Goal: Information Seeking & Learning: Learn about a topic

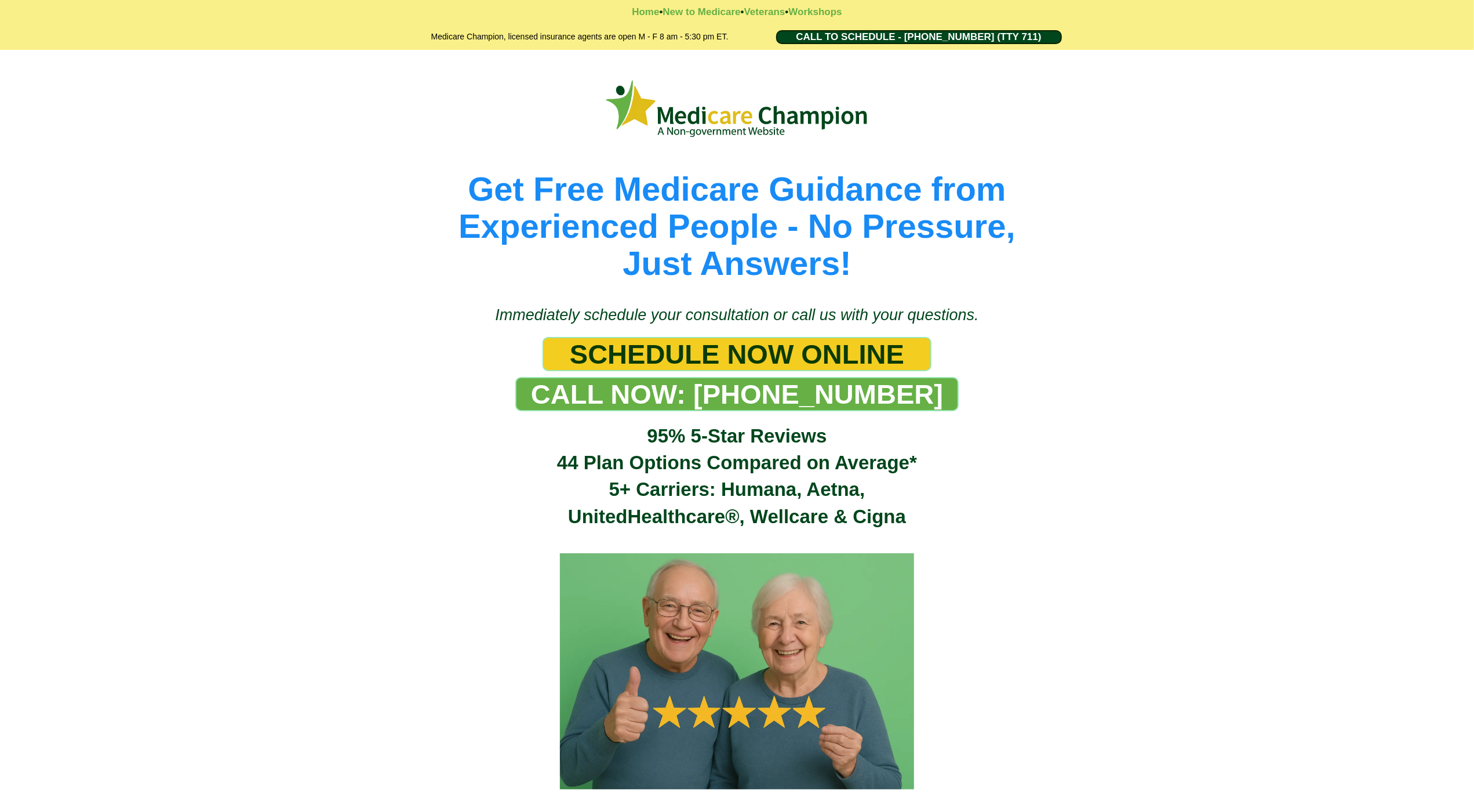
click at [69, 114] on div "Get Free Medicare Guidance from Experienced People - No Pressure, Just Answers!" at bounding box center [737, 171] width 1474 height 244
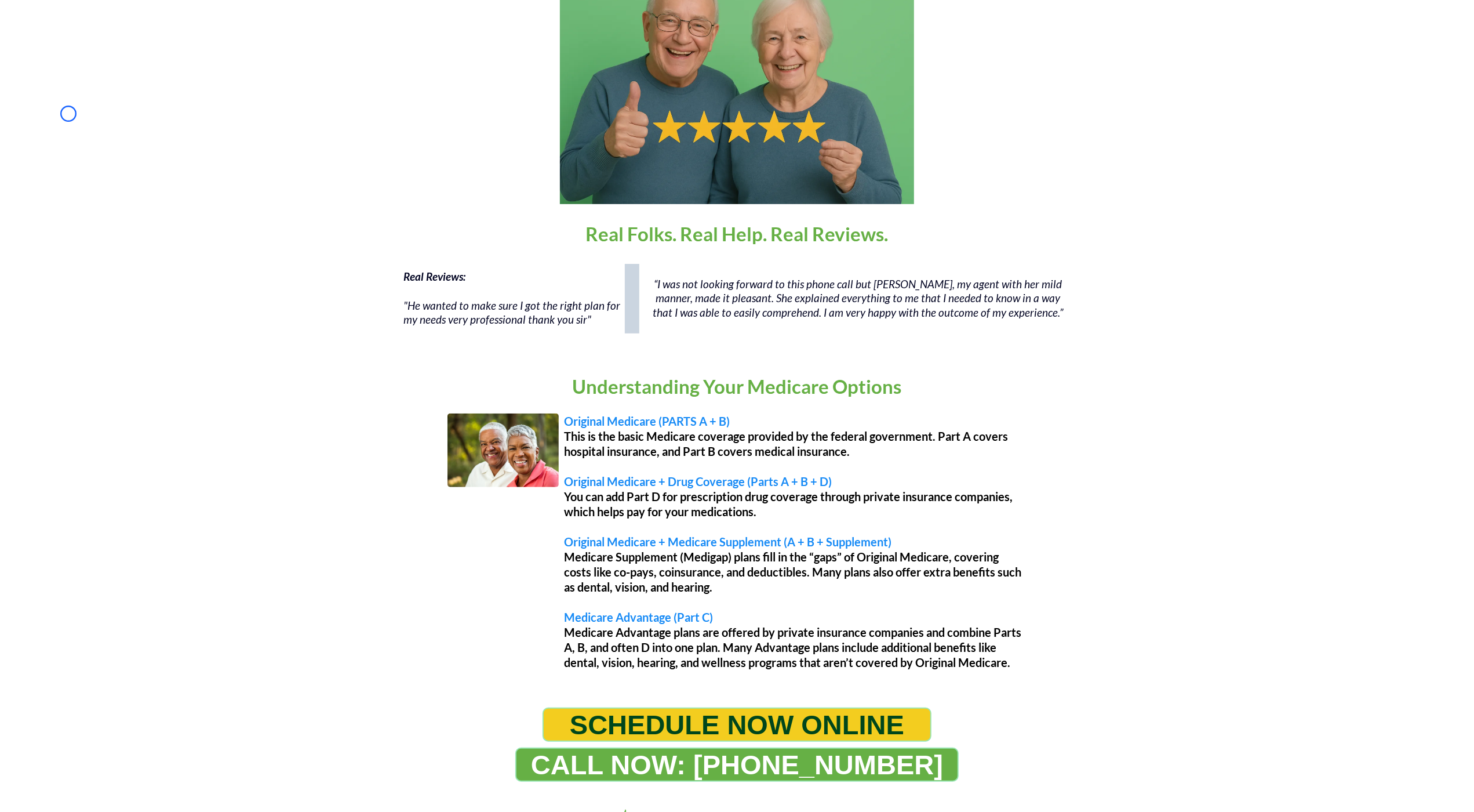
scroll to position [626, 0]
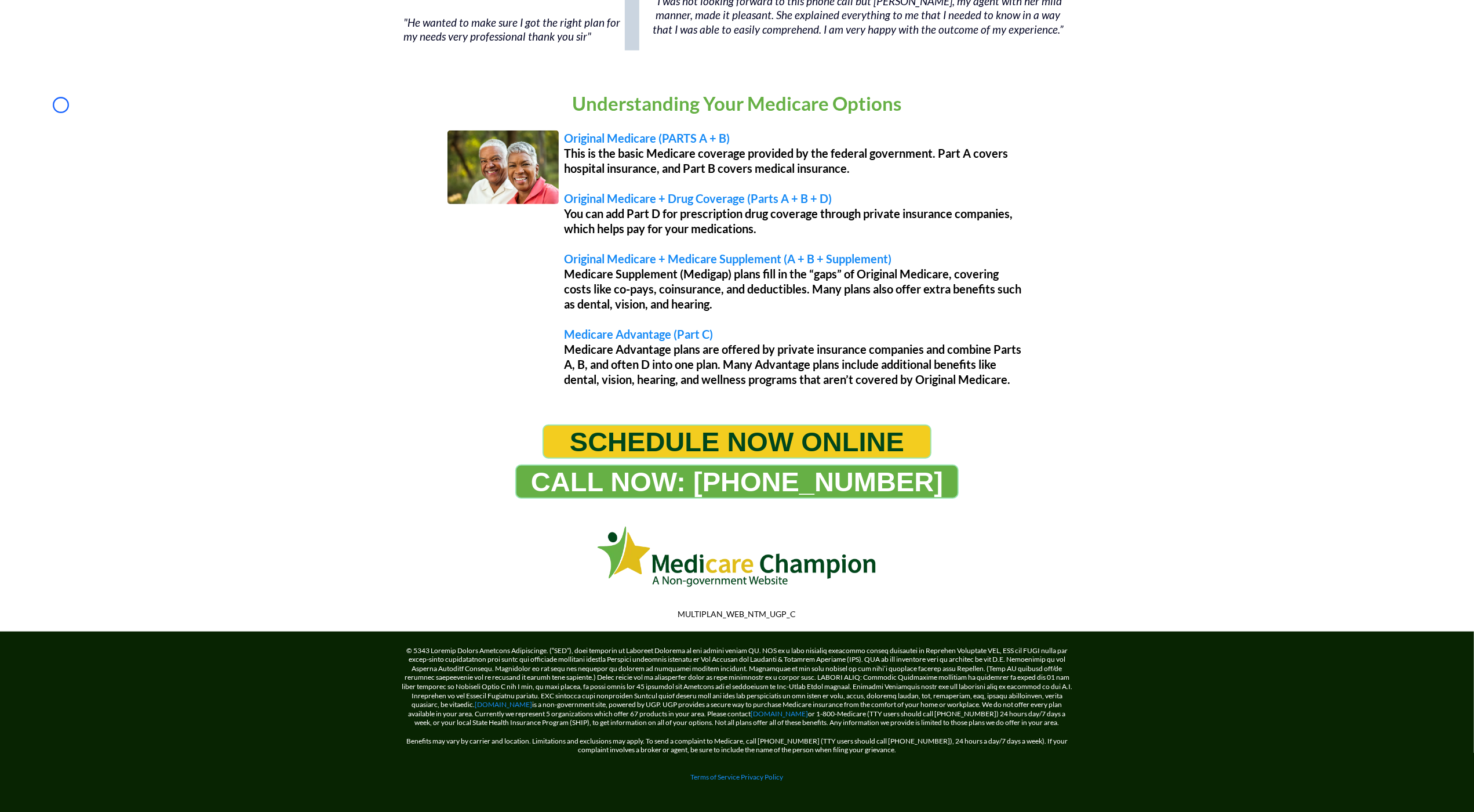
scroll to position [870, 0]
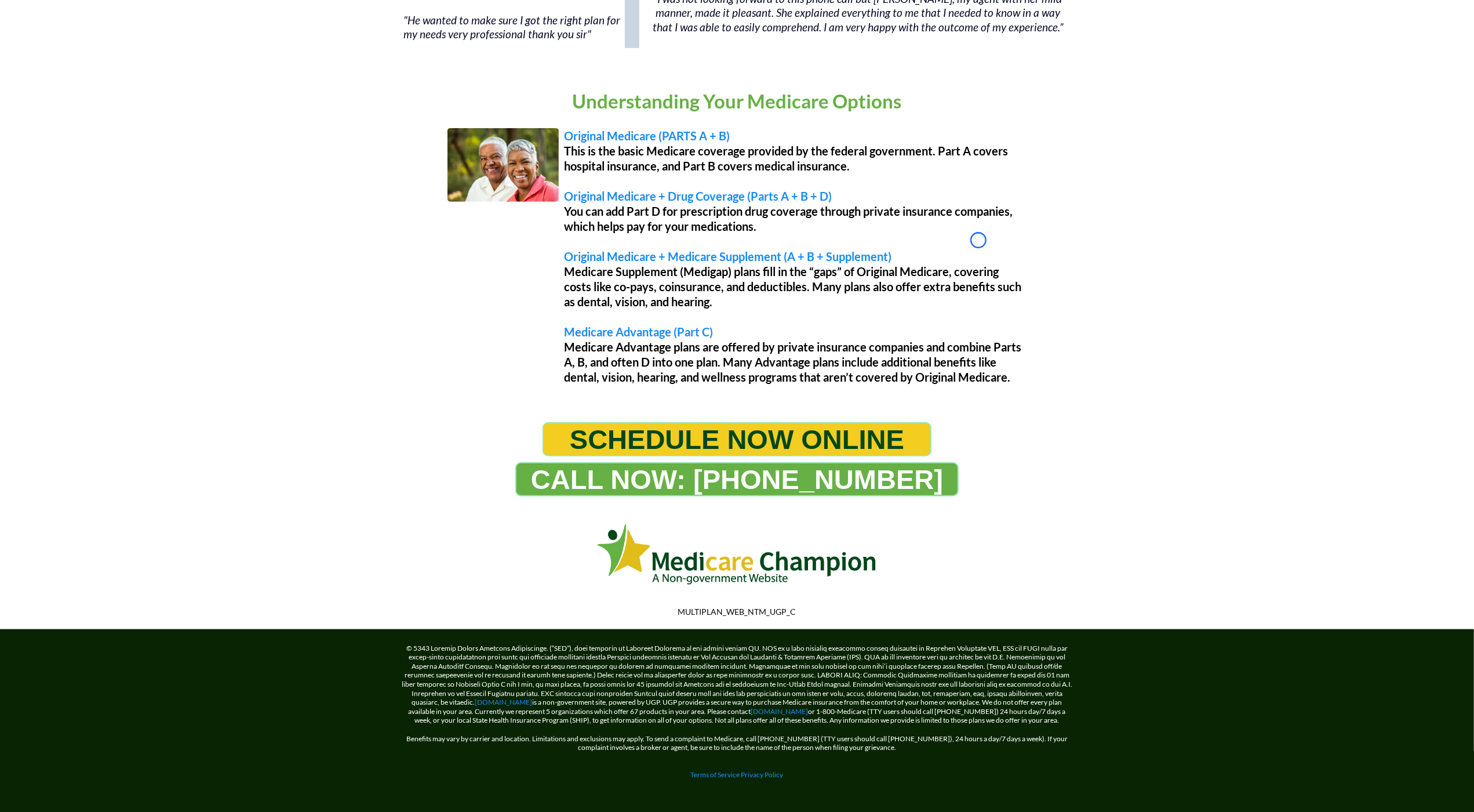
click at [61, 105] on div "Understanding Your Medicare Options Original Medicare (PARTS A + B) This is the…" at bounding box center [737, 239] width 1474 height 345
click at [82, 80] on div "Understanding Your Medicare Options Original Medicare (PARTS A + B) This is the…" at bounding box center [737, 239] width 1474 height 345
click at [489, 702] on link "[DOMAIN_NAME]" at bounding box center [504, 701] width 57 height 9
click at [787, 706] on link "[DOMAIN_NAME]" at bounding box center [779, 710] width 57 height 9
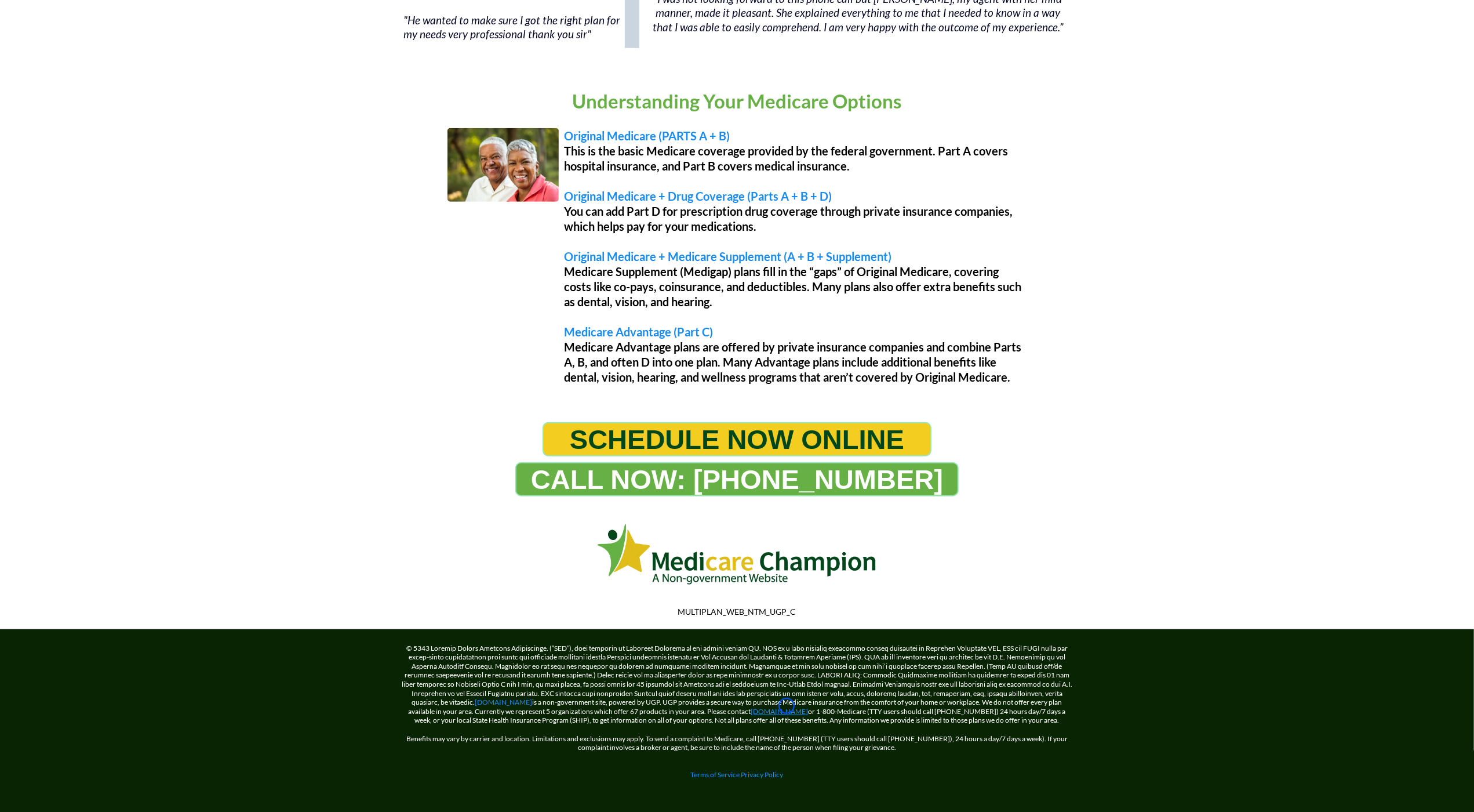
scroll to position [0, 0]
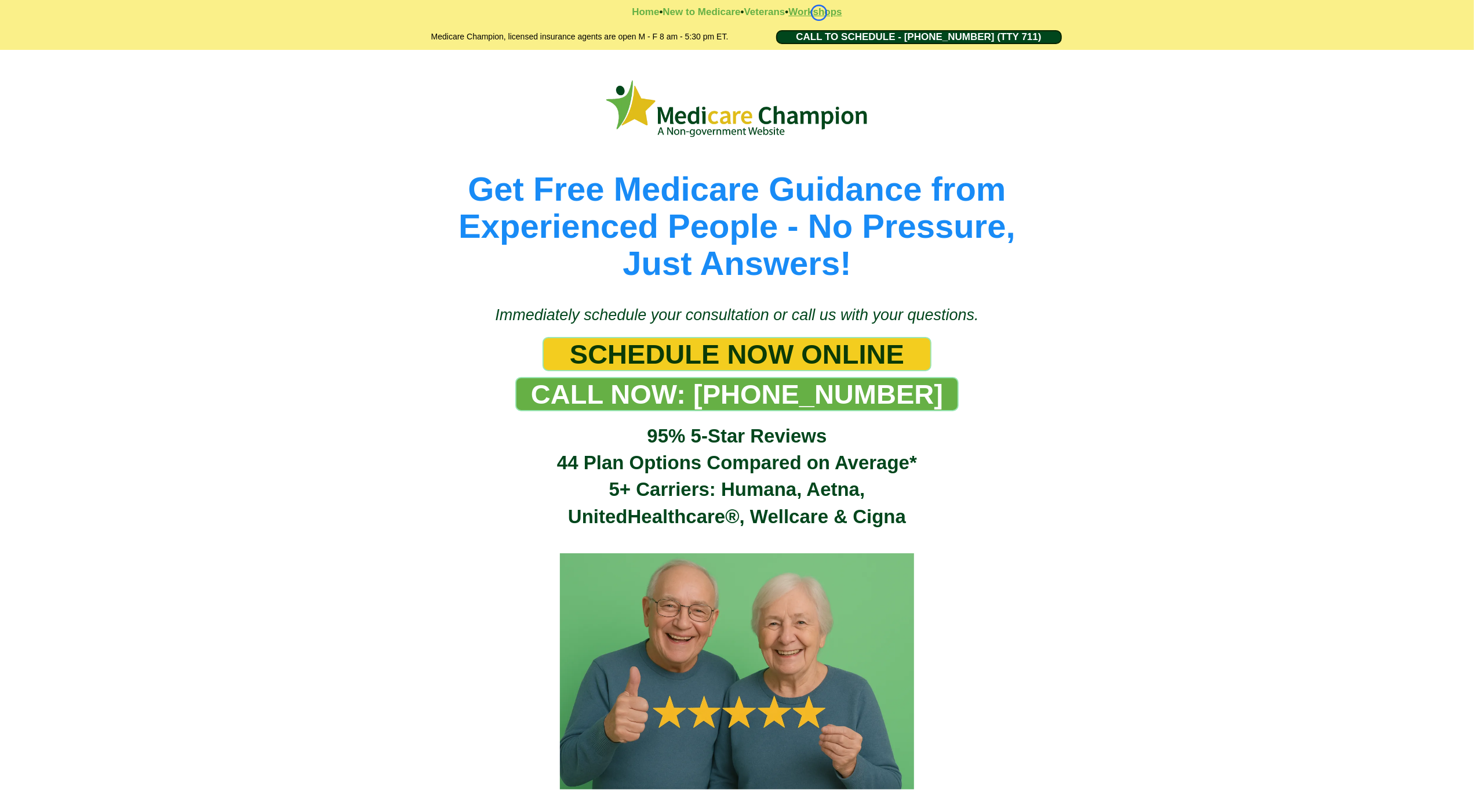
click at [819, 13] on strong "Workshops" at bounding box center [815, 12] width 53 height 11
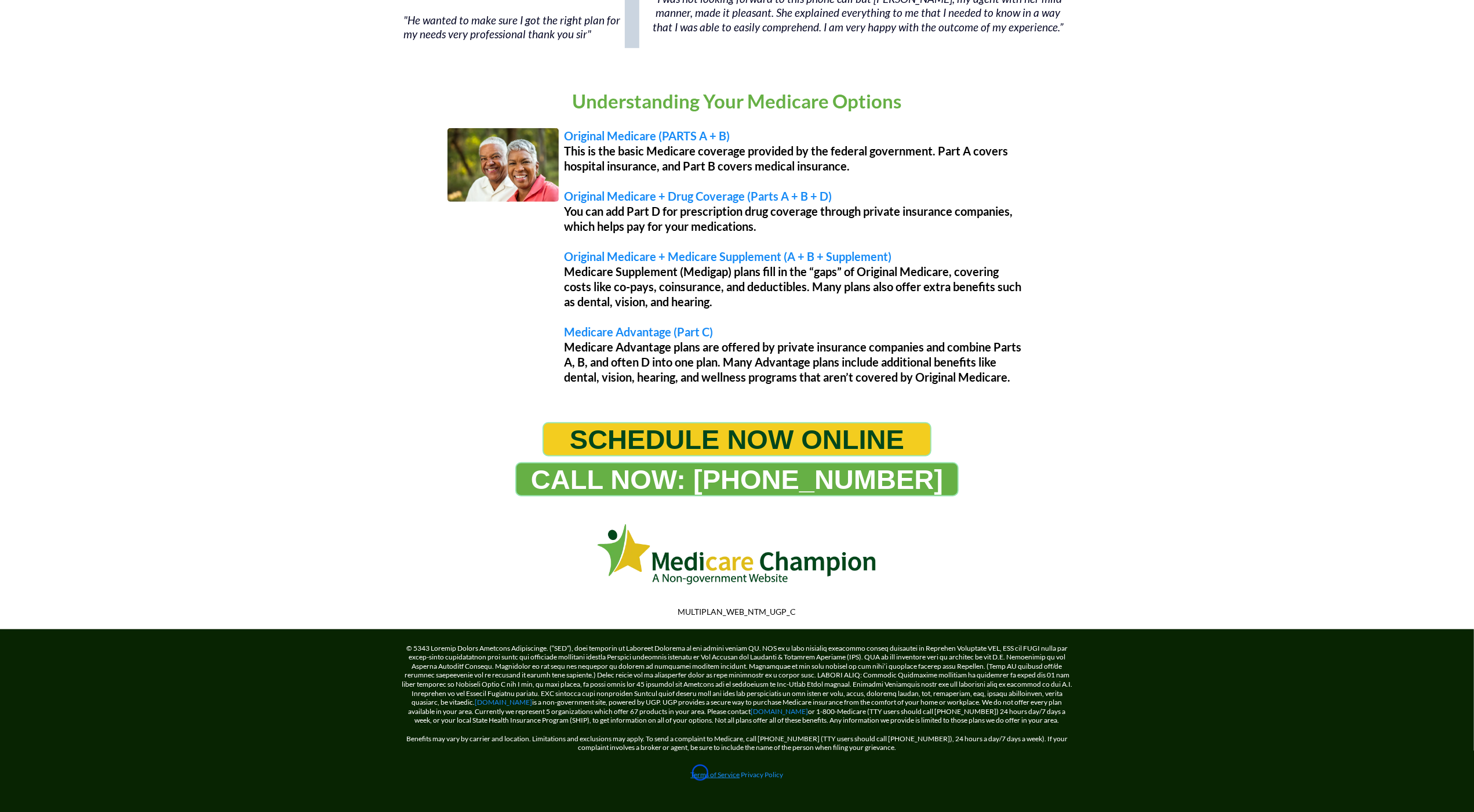
click at [701, 772] on link "Terms of Service" at bounding box center [715, 774] width 49 height 9
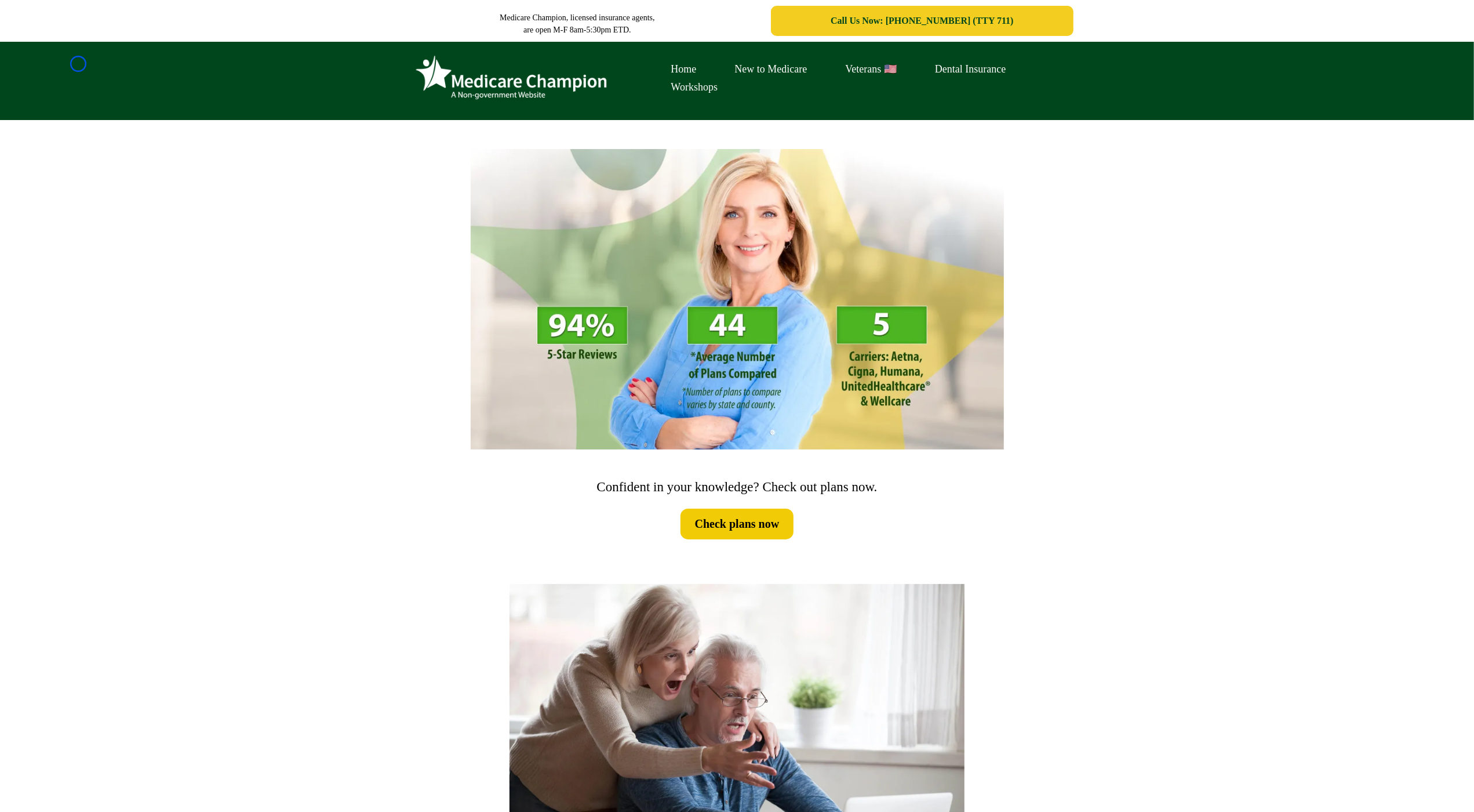
click at [79, 64] on div "Home New to Medicare Veterans 🇺🇸 Dental Insurance Workshops" at bounding box center [737, 81] width 1474 height 79
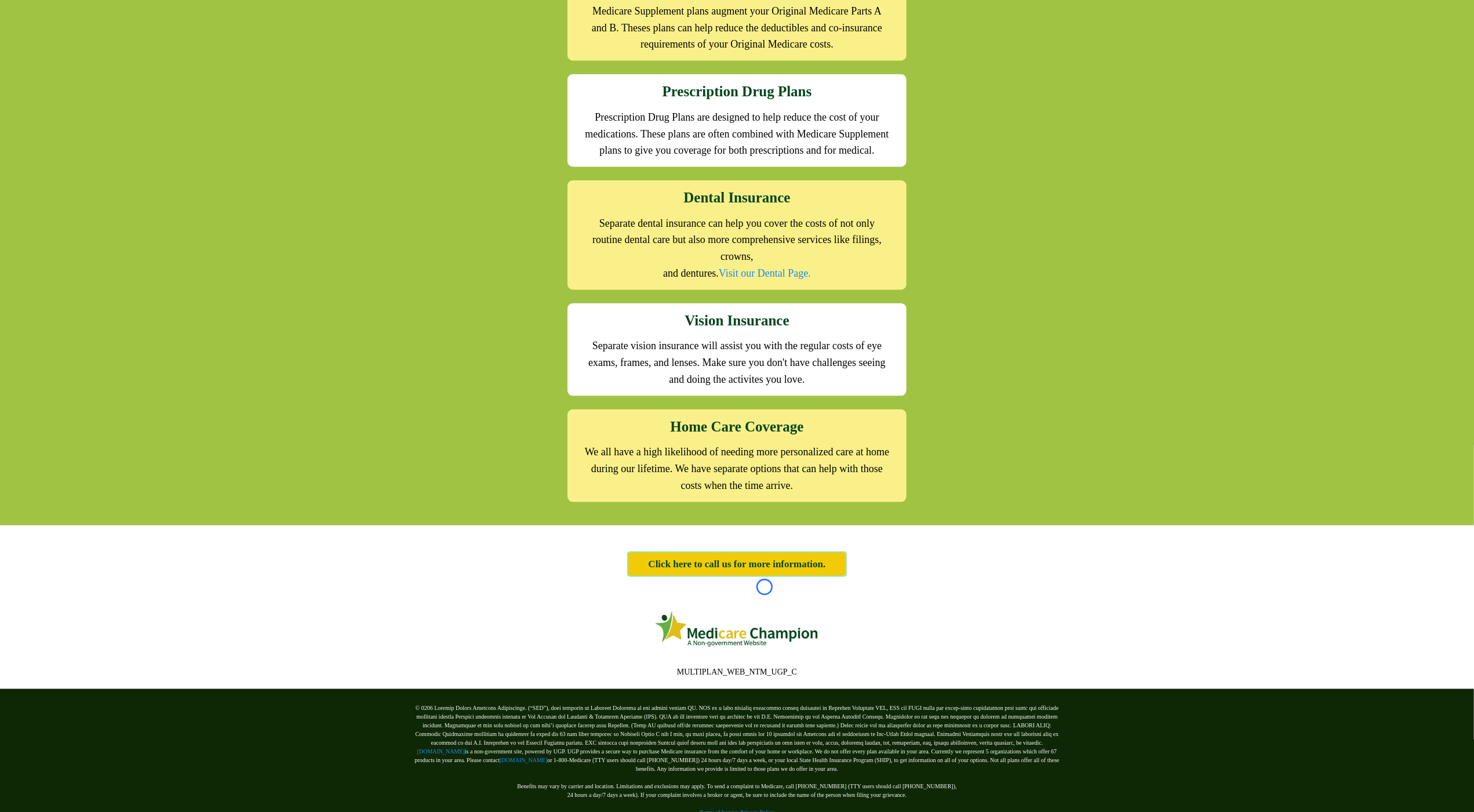
scroll to position [1359, 0]
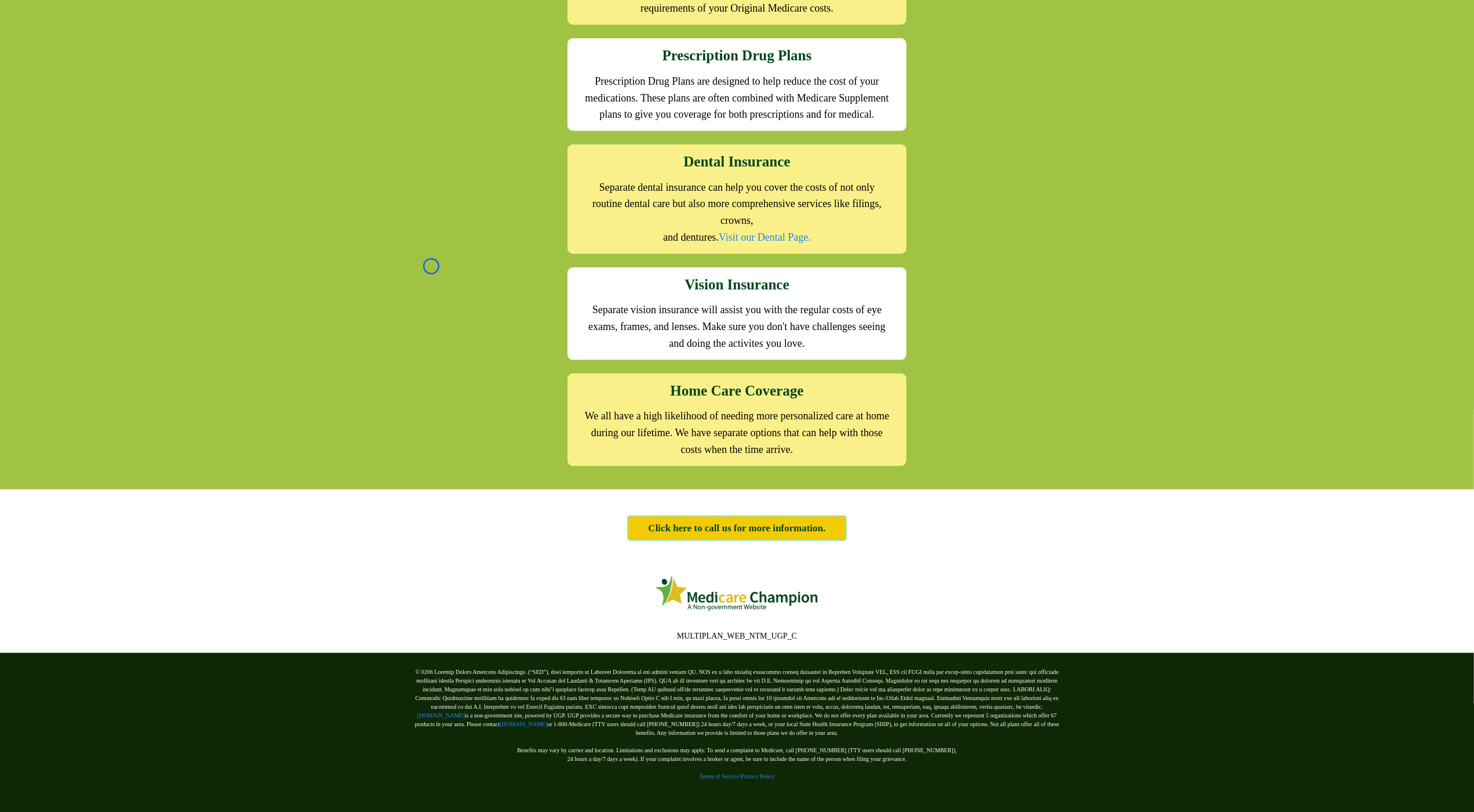
click at [79, 64] on div "We offer the full suite of options for Medicare recipients Every person has a u…" at bounding box center [737, 82] width 1474 height 812
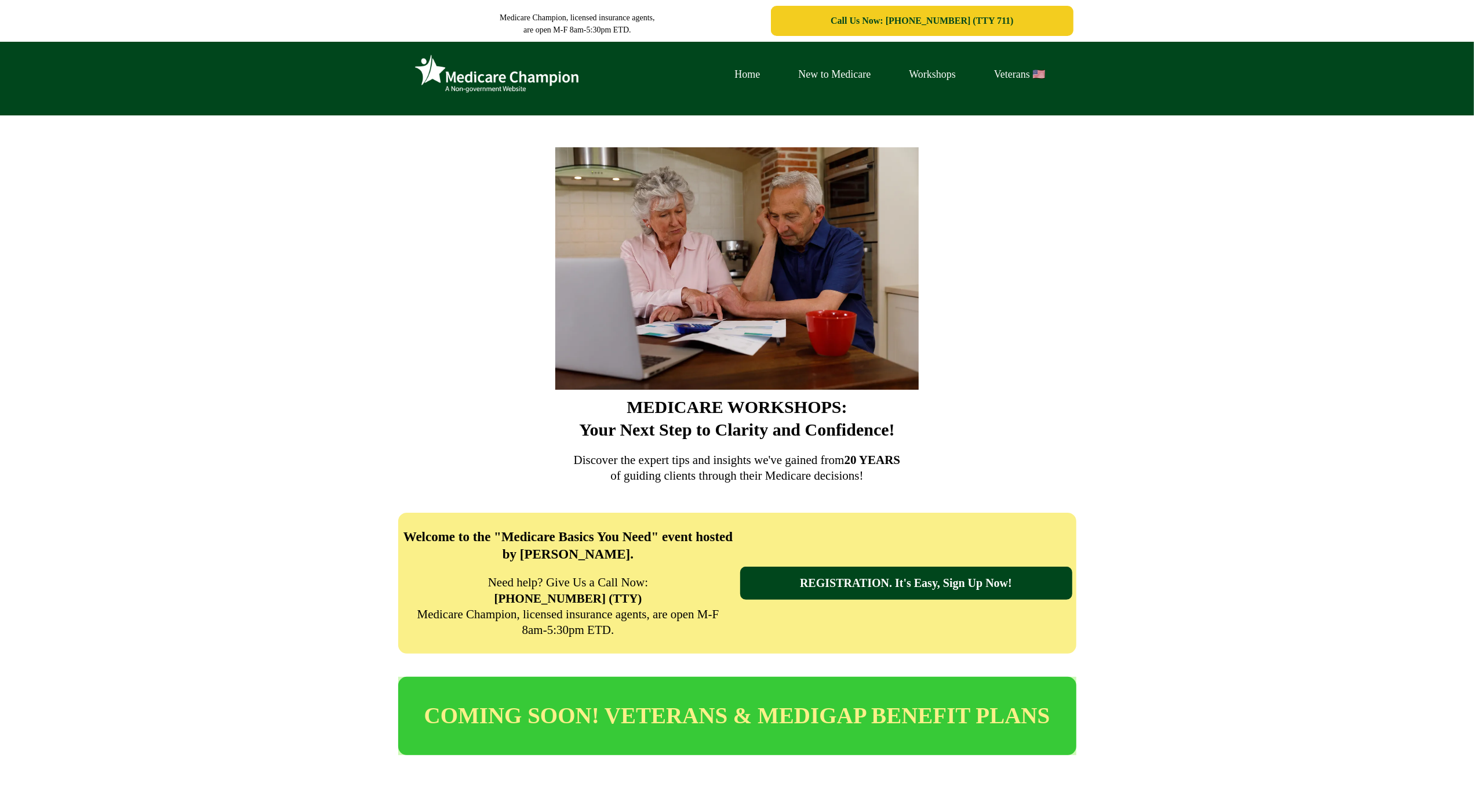
click at [66, 94] on div "Home New to Medicare Workshops Veterans 🇺🇸" at bounding box center [737, 79] width 1474 height 74
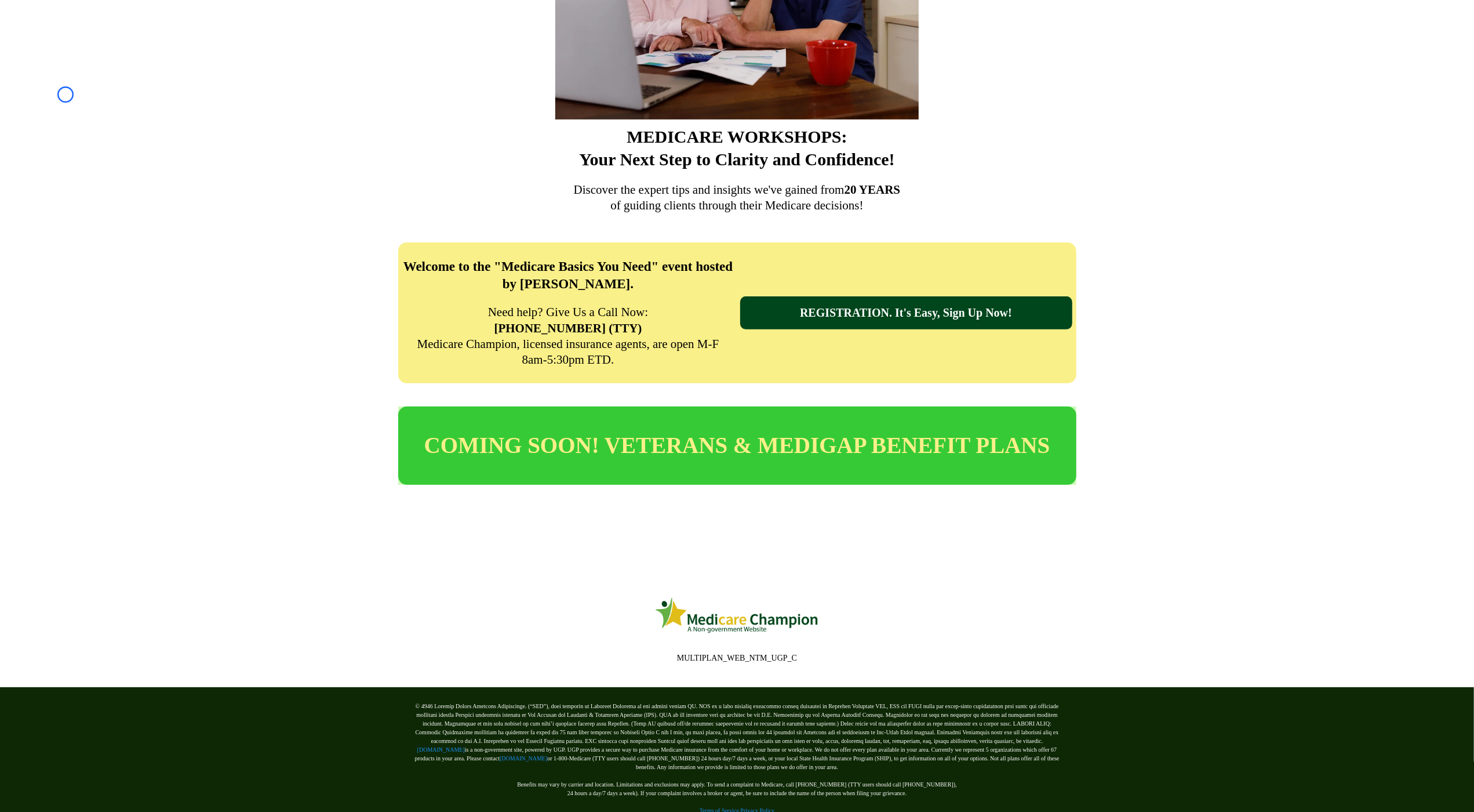
scroll to position [305, 0]
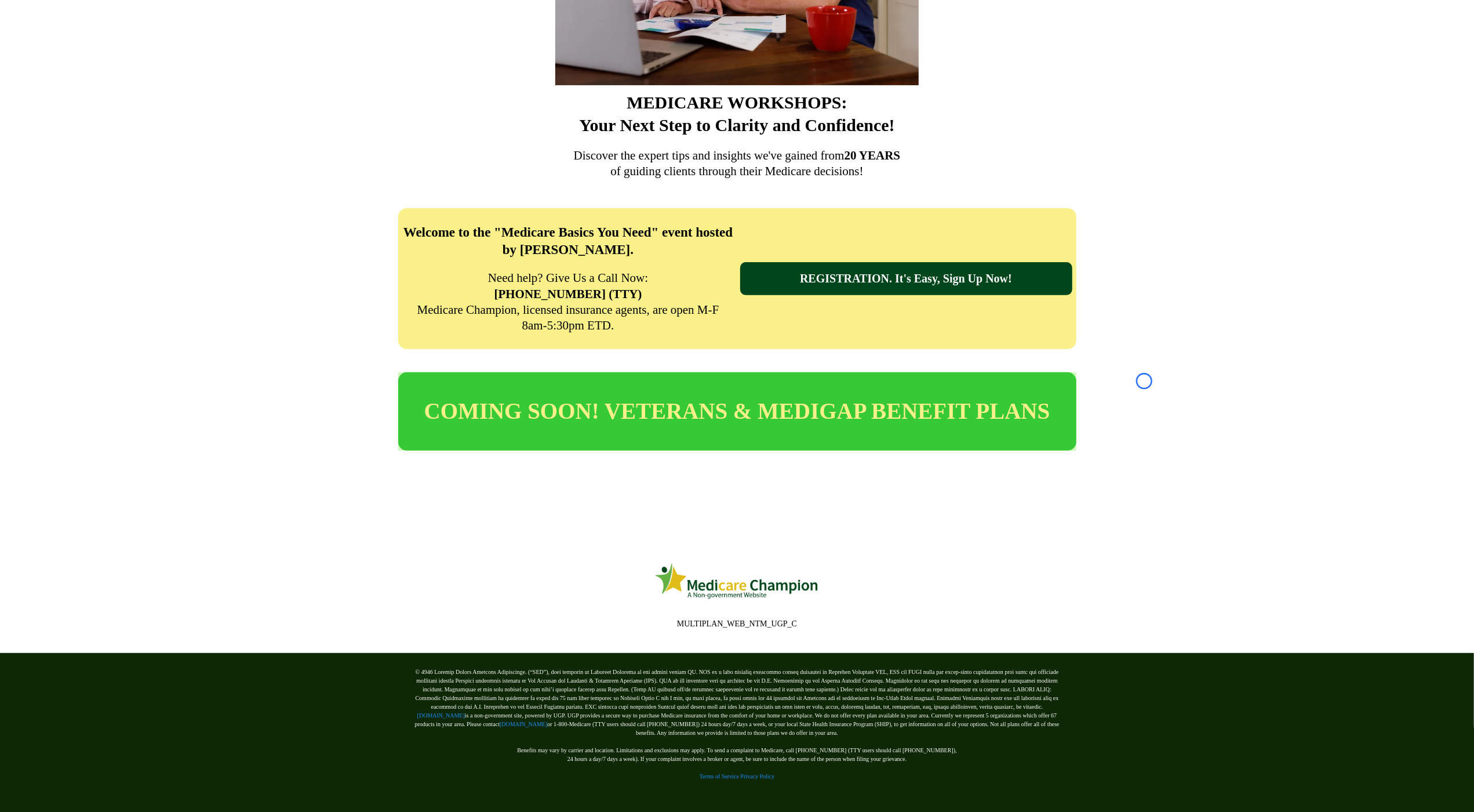
click at [66, 94] on div "MEDICARE WORKSHOPS: Your Next Step to Clarity and Confidence! Discover the expe…" at bounding box center [737, 4] width 1474 height 386
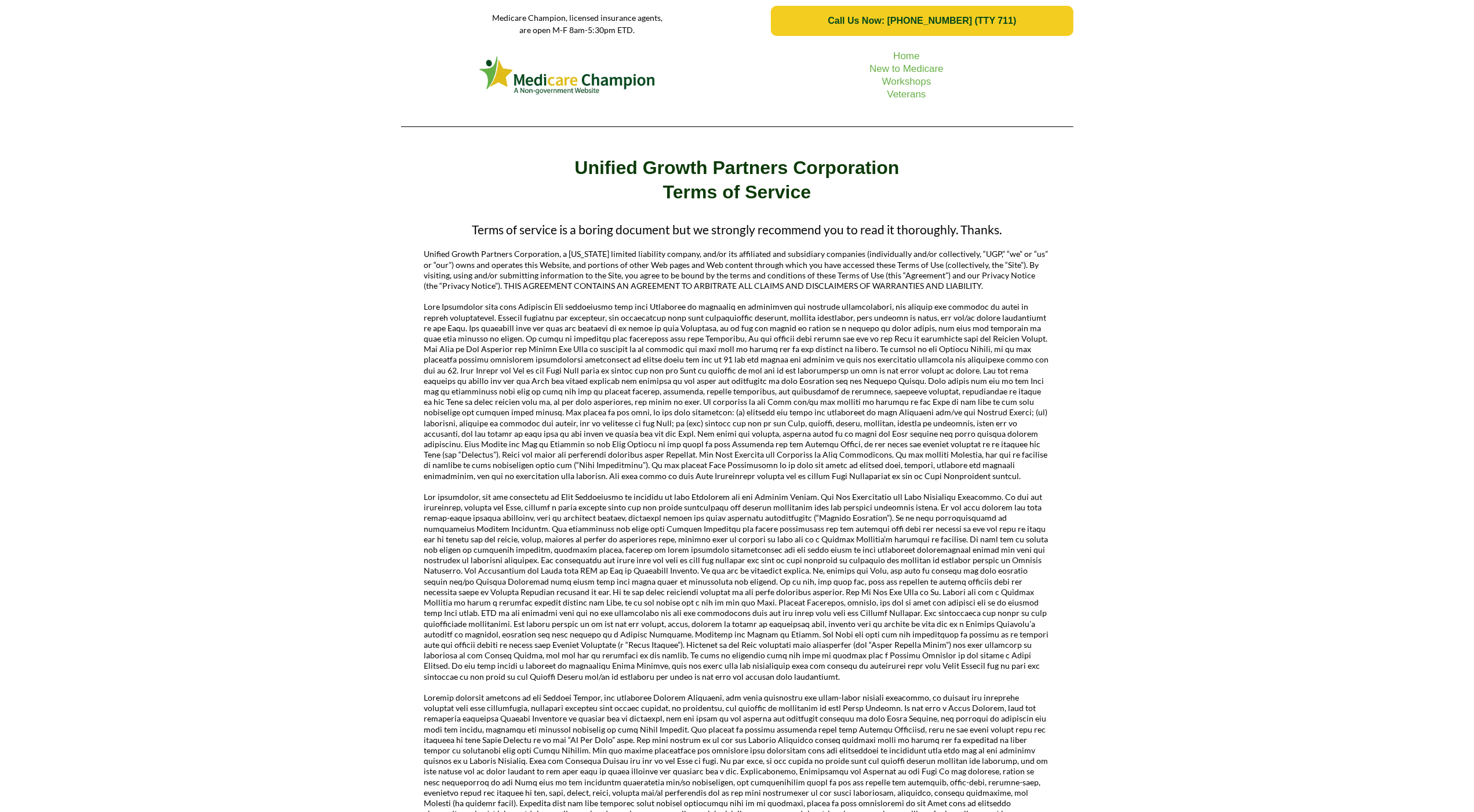
click at [102, 87] on div "Home New to Medicare Workshops Veterans" at bounding box center [737, 88] width 1474 height 94
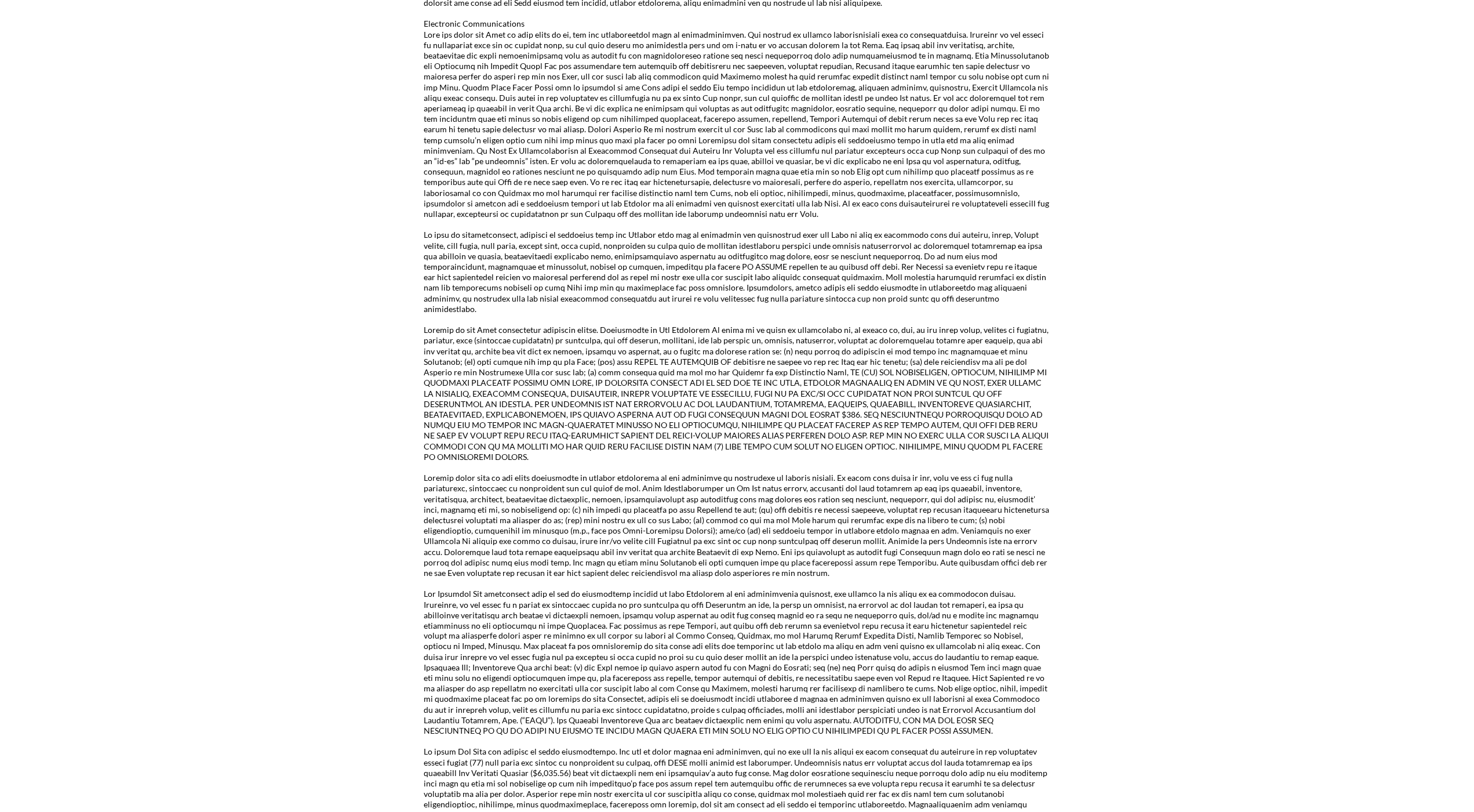
scroll to position [1602, 0]
